Goal: Task Accomplishment & Management: Manage account settings

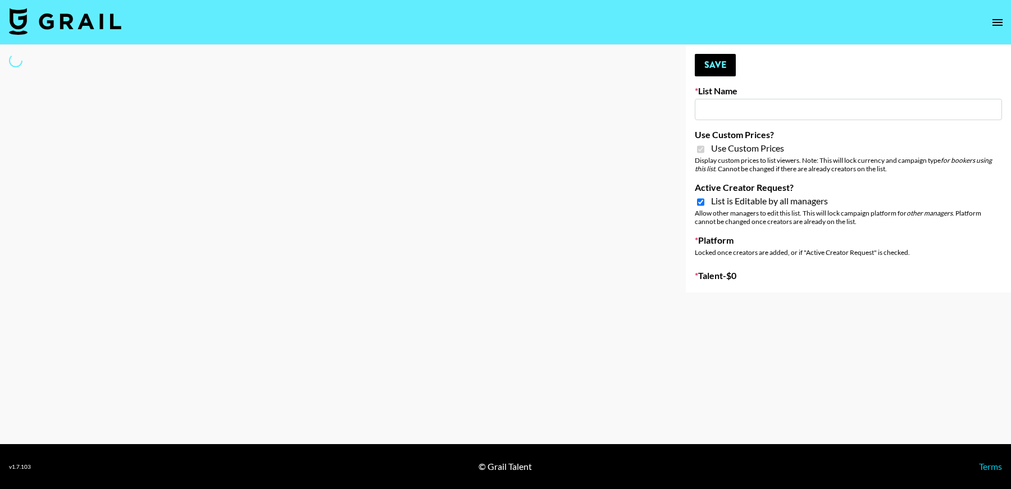
type input "Ladder ([DATE]) IG"
checkbox input "true"
select select "Brand"
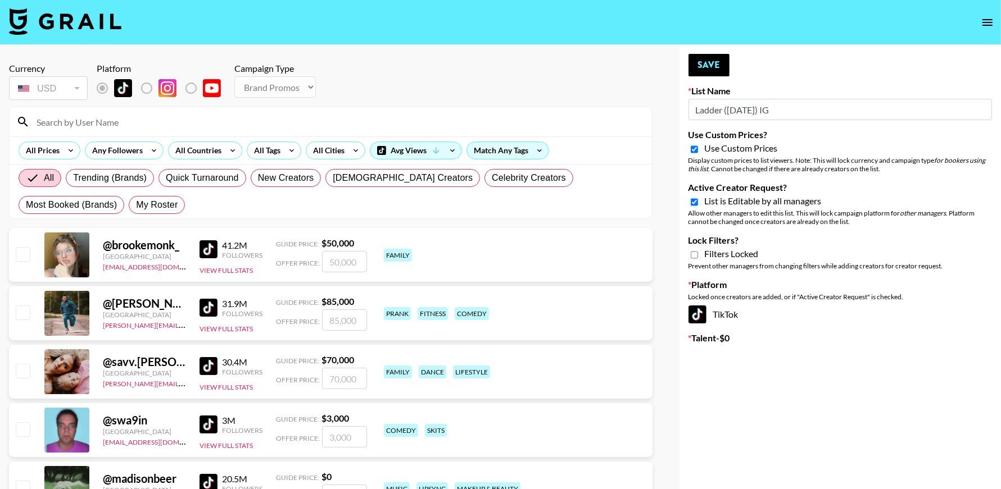
click at [693, 200] on input "Active Creator Request?" at bounding box center [693, 202] width 7 height 10
checkbox input "false"
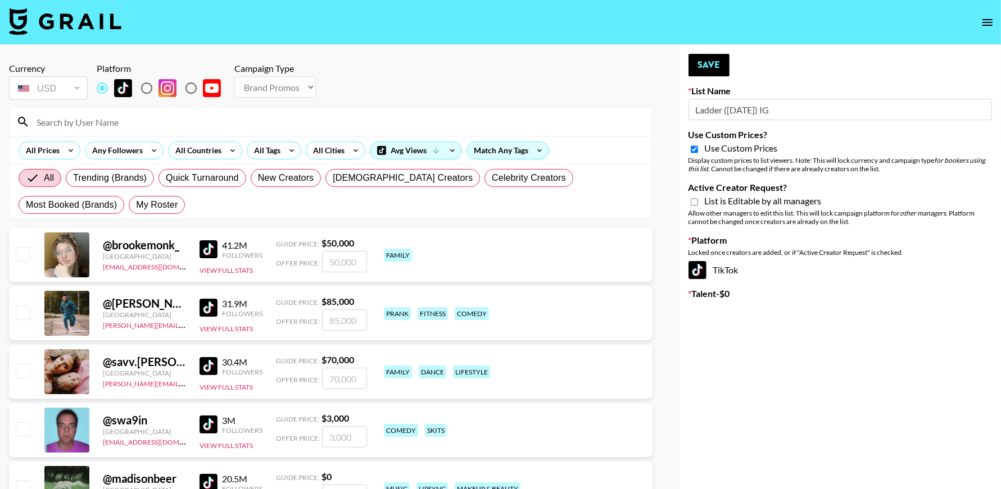
click at [694, 153] on input "Use Custom Prices?" at bounding box center [693, 149] width 7 height 10
checkbox input "false"
click at [147, 86] on input "radio" at bounding box center [147, 88] width 24 height 24
radio input "true"
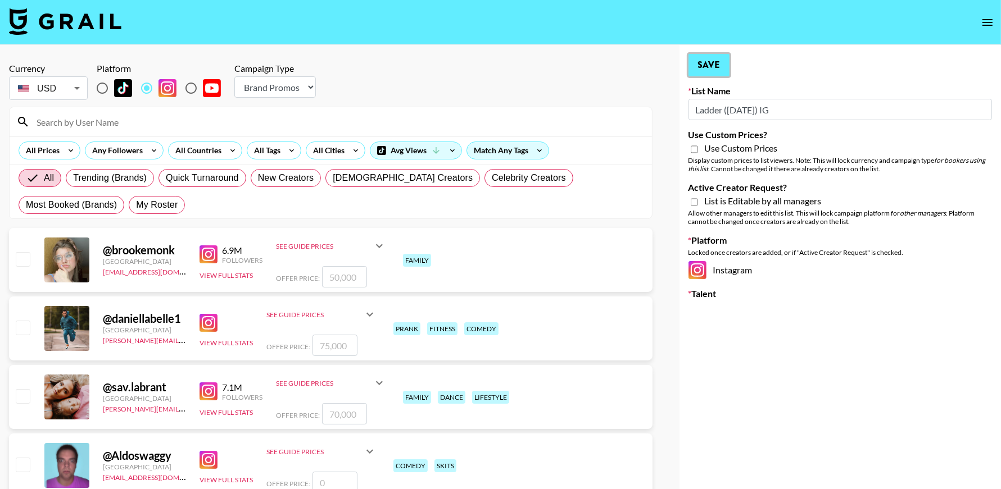
click at [724, 74] on button "Save" at bounding box center [708, 65] width 41 height 22
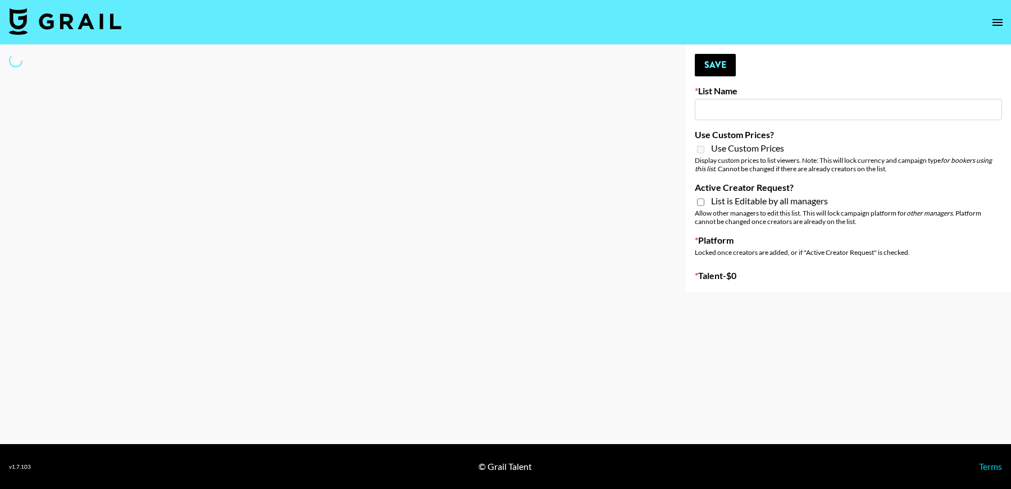
type input "Ladder ([DATE]) IG"
select select "Song"
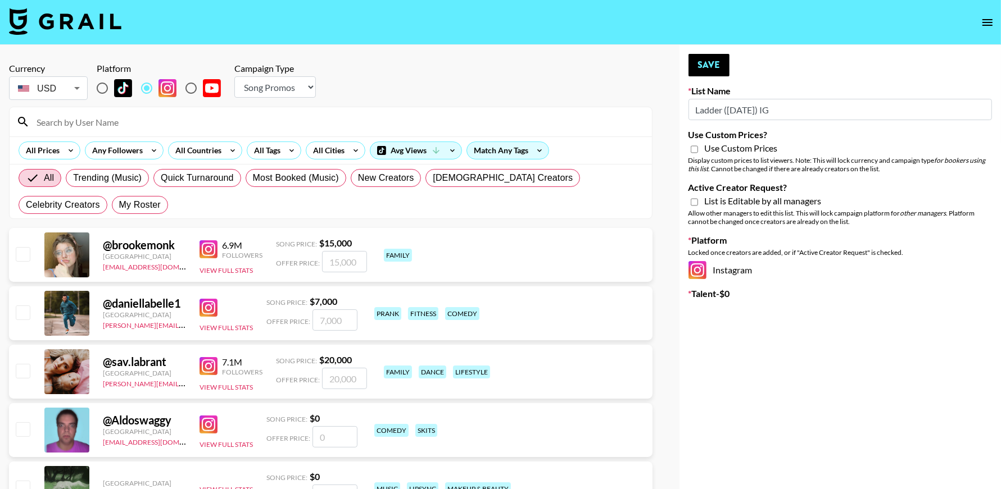
drag, startPoint x: 691, startPoint y: 148, endPoint x: 699, endPoint y: 215, distance: 66.8
click at [692, 148] on input "Use Custom Prices?" at bounding box center [693, 149] width 7 height 10
checkbox input "true"
click at [692, 203] on input "Active Creator Request?" at bounding box center [693, 202] width 7 height 10
checkbox input "true"
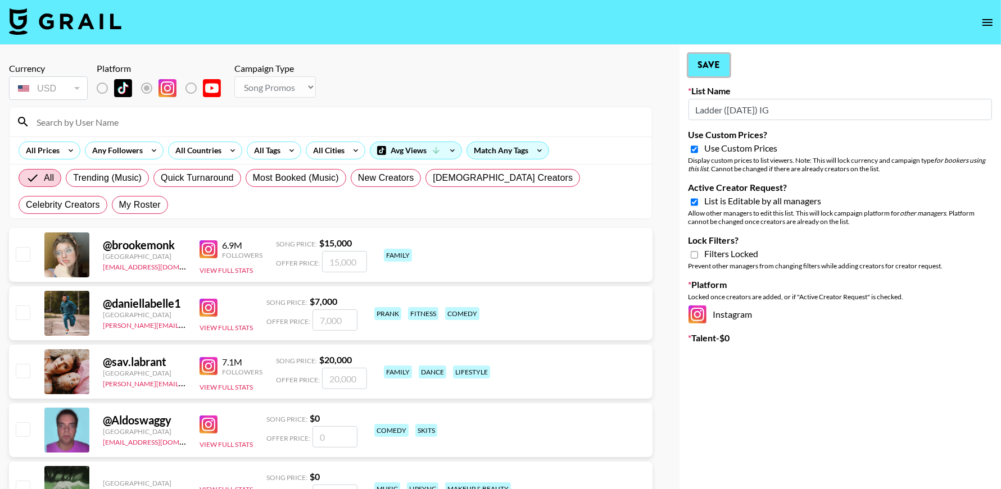
click at [697, 70] on button "Save" at bounding box center [708, 65] width 41 height 22
